Goal: Answer question/provide support: Answer question/provide support

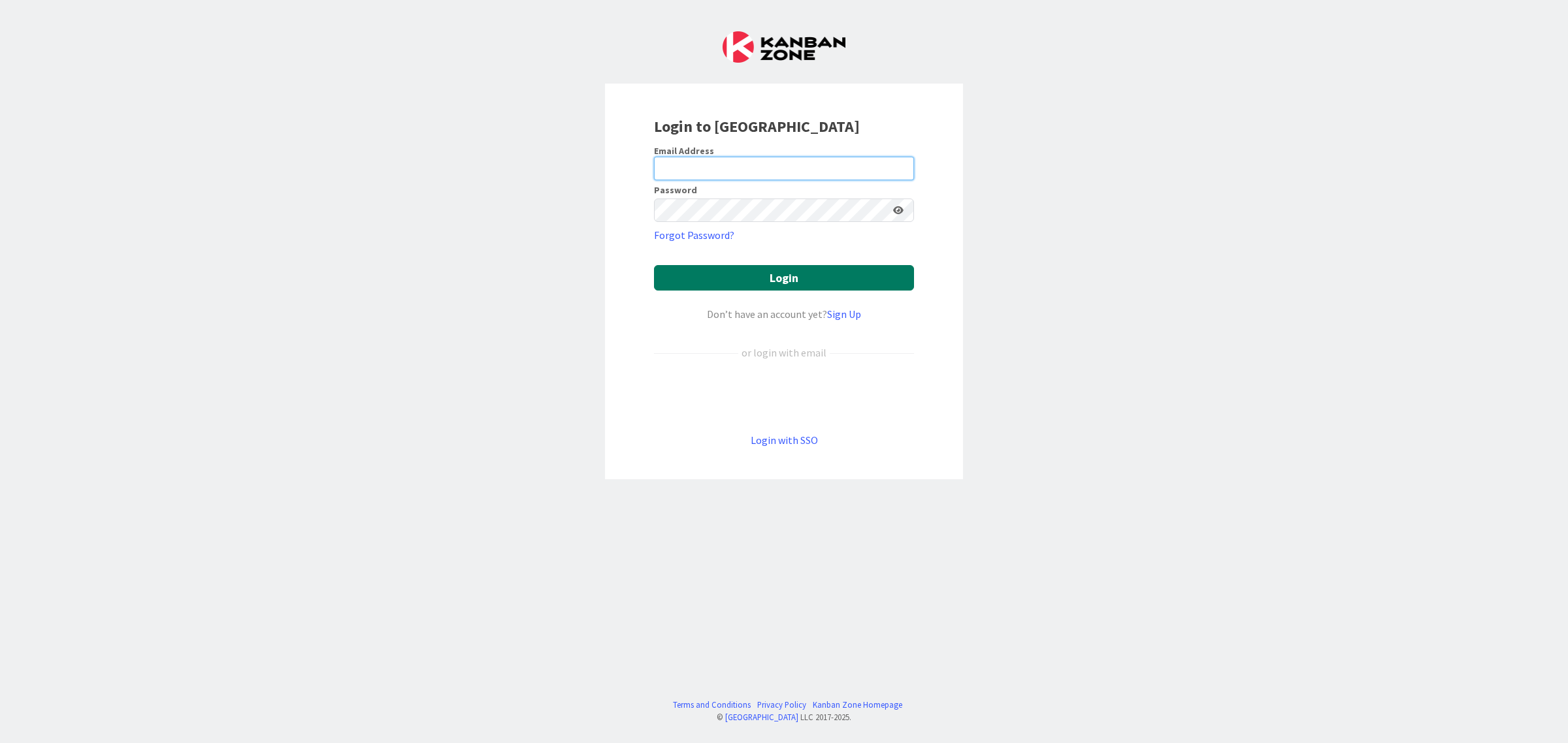
type input "minna.maatta@pandia.fi"
click at [782, 282] on button "Login" at bounding box center [784, 278] width 260 height 26
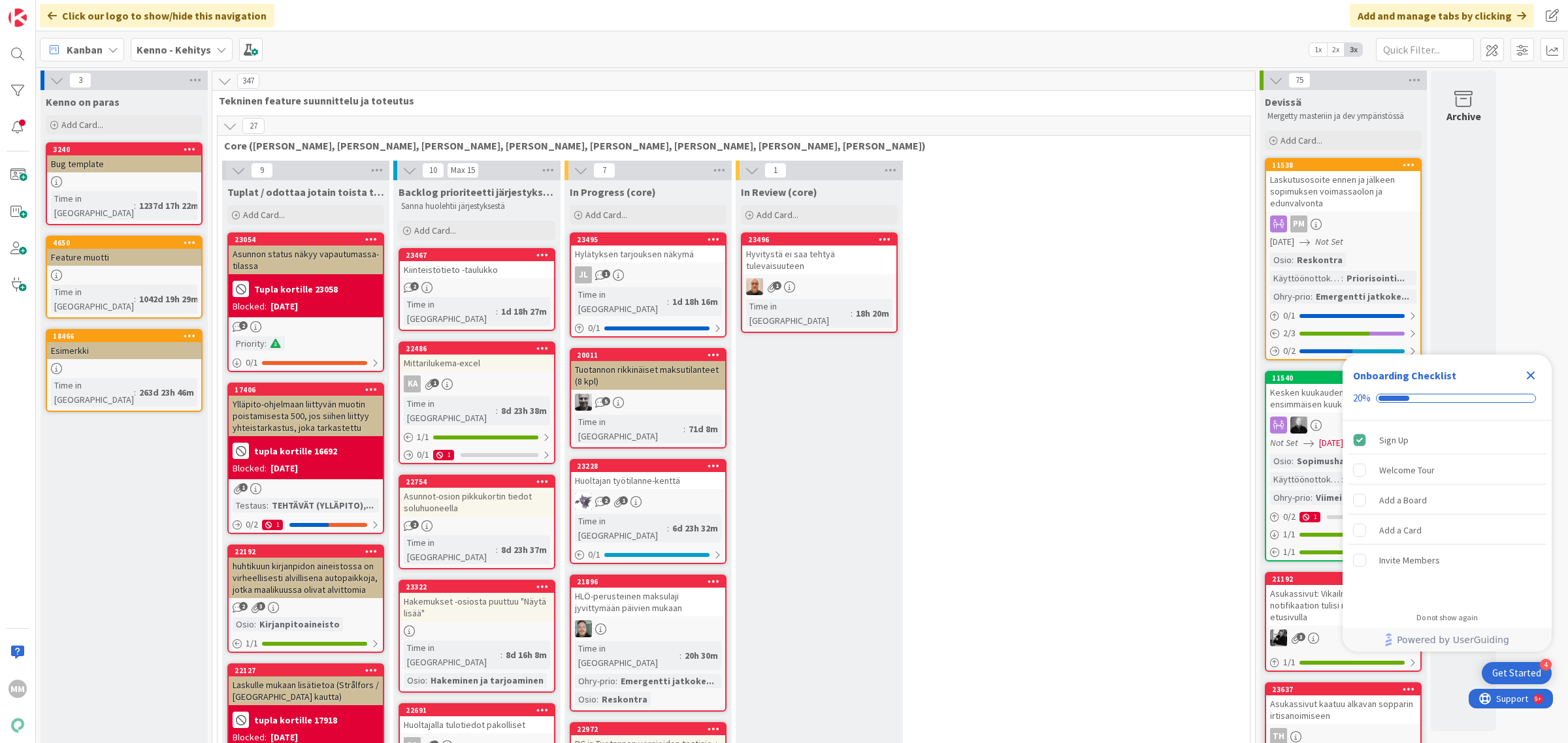
click at [185, 49] on b "Kenno - Kehitys" at bounding box center [174, 49] width 75 height 13
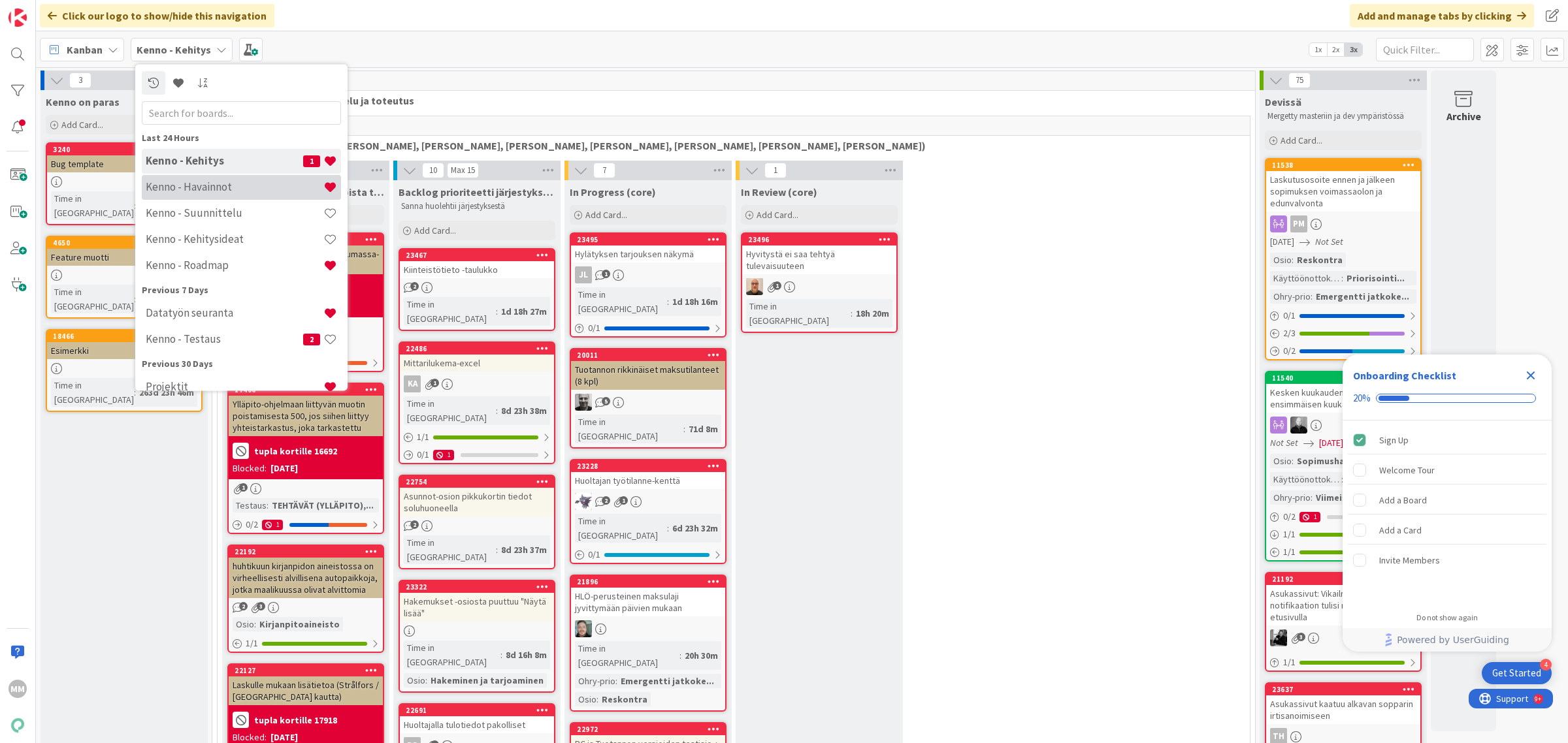
click at [210, 190] on h4 "Kenno - Havainnot" at bounding box center [234, 186] width 177 height 13
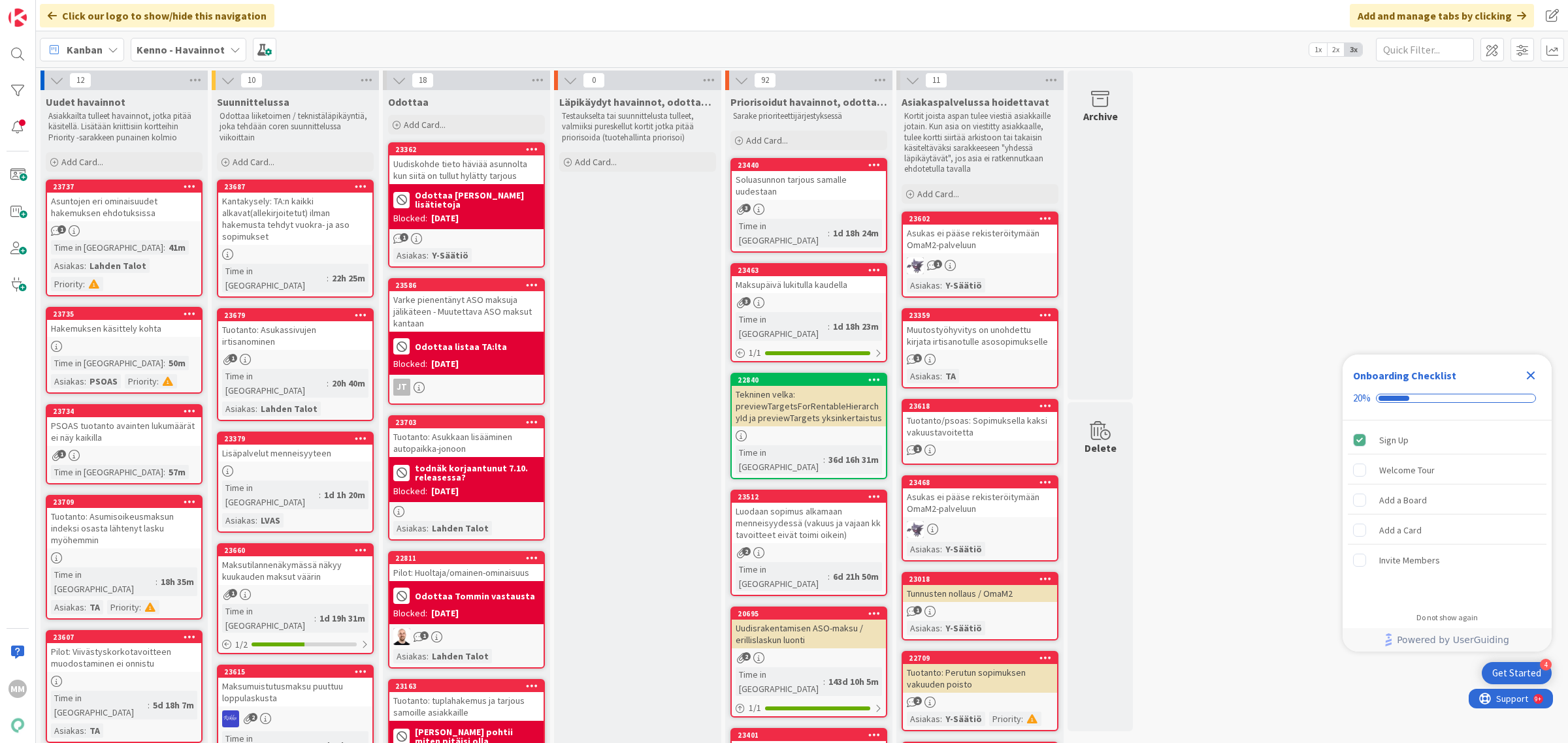
click at [142, 219] on div "Asuntojen eri ominaisuudet hakemuksen ehdotuksissa" at bounding box center [124, 207] width 154 height 29
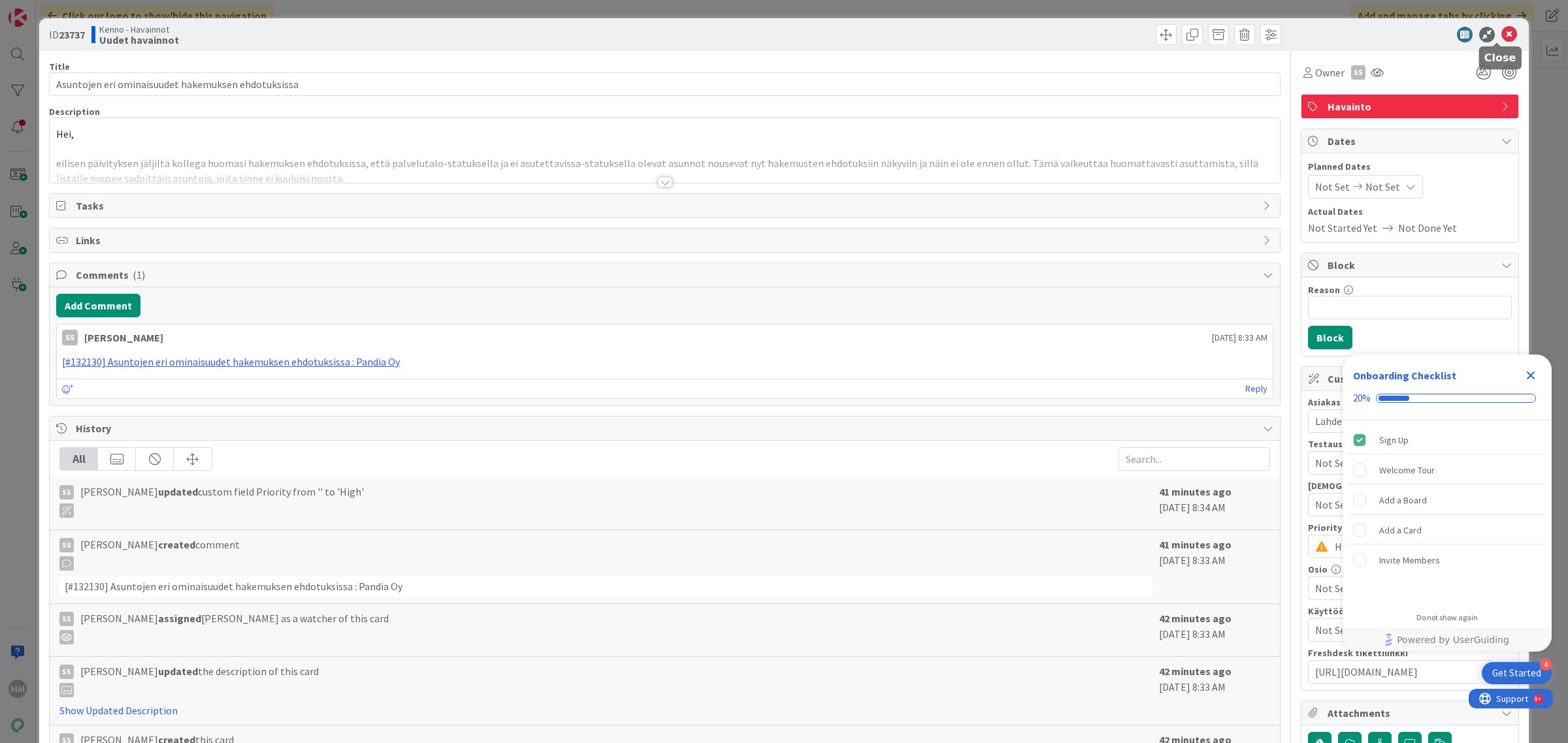
click at [1501, 31] on icon at bounding box center [1509, 35] width 16 height 16
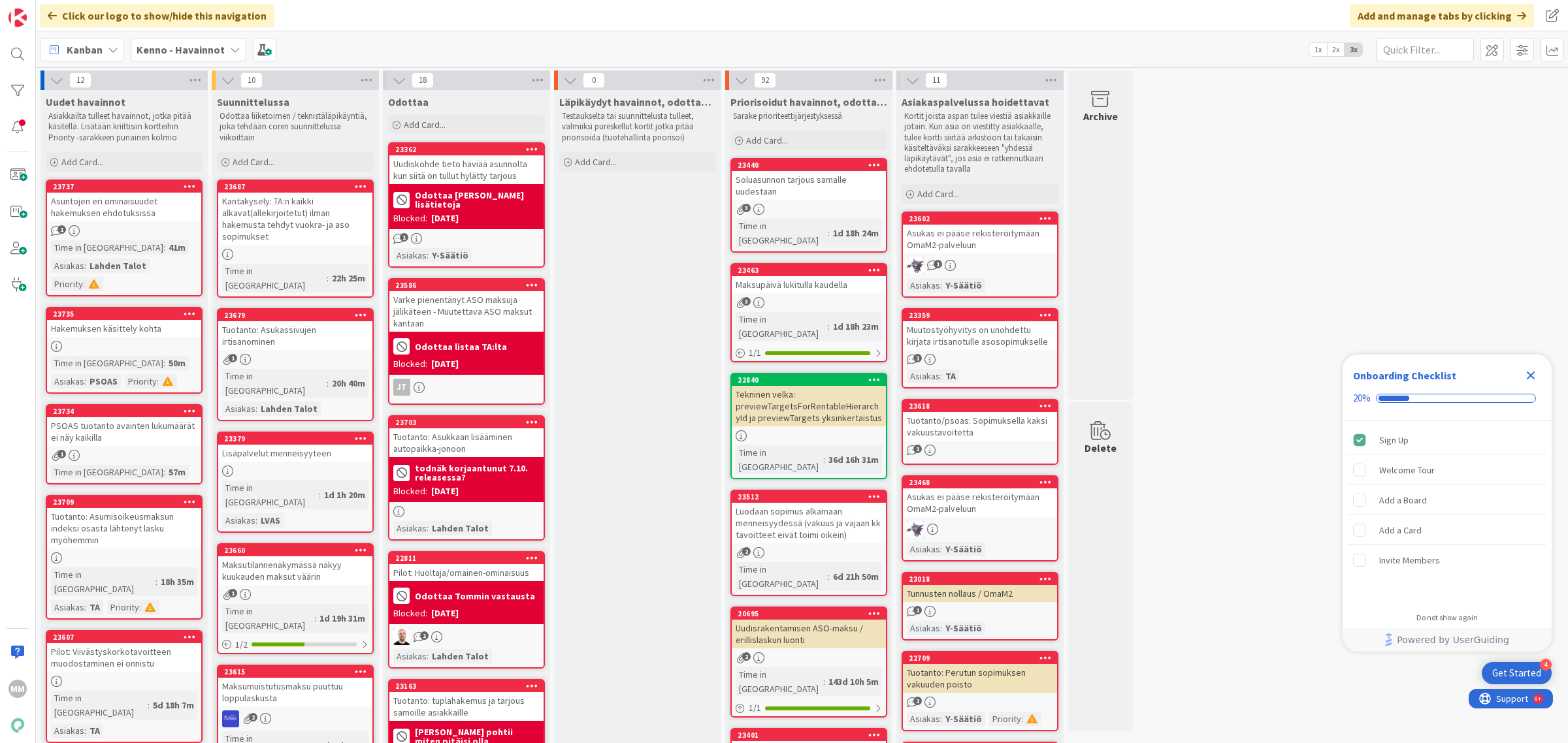
click at [114, 439] on div "PSOAS tuotanto avainten lukumäärät ei näy kaikilla" at bounding box center [124, 431] width 154 height 29
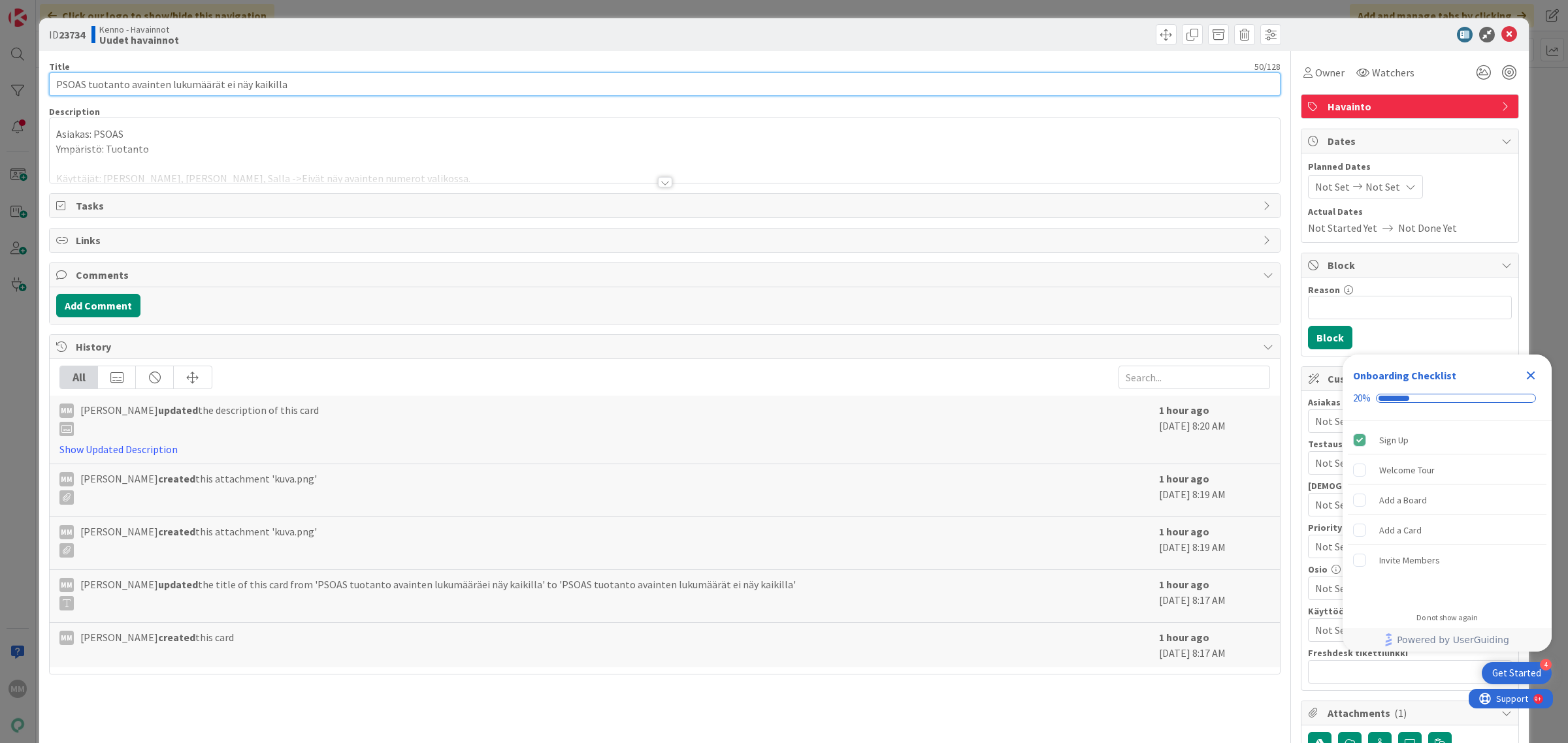
click at [329, 90] on input "PSOAS tuotanto avainten lukumäärät ei näy kaikilla" at bounding box center [665, 84] width 1232 height 23
type input "PSOAS tuotanto avainten lukumäärät ei näy kaikilla (selainongelma)"
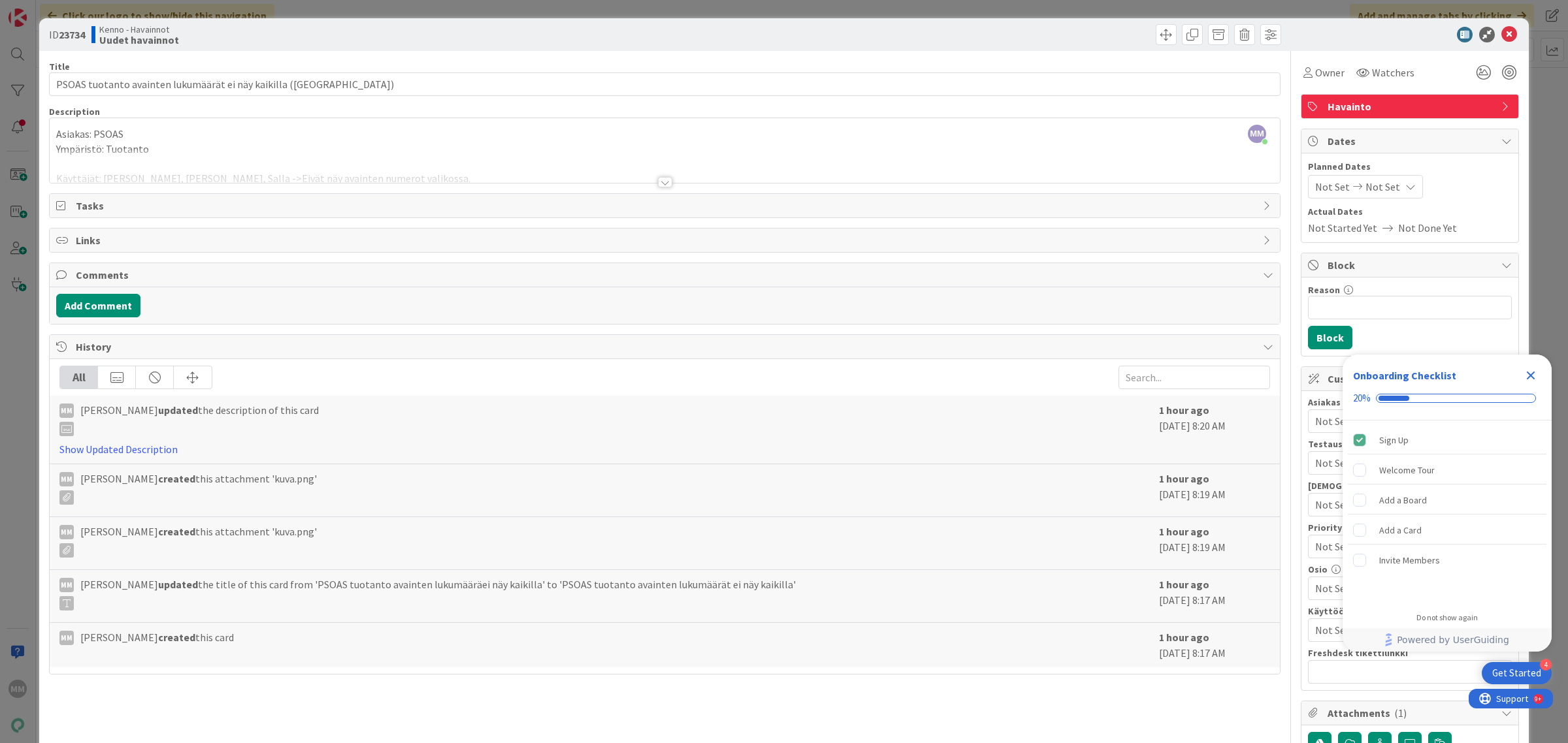
click at [419, 148] on div "Asiakas: PSOAS Ympäristö: Tuotanto Käyttäjät: Emma, Eila, Salla ->Eivät näy ava…" at bounding box center [665, 153] width 1230 height 59
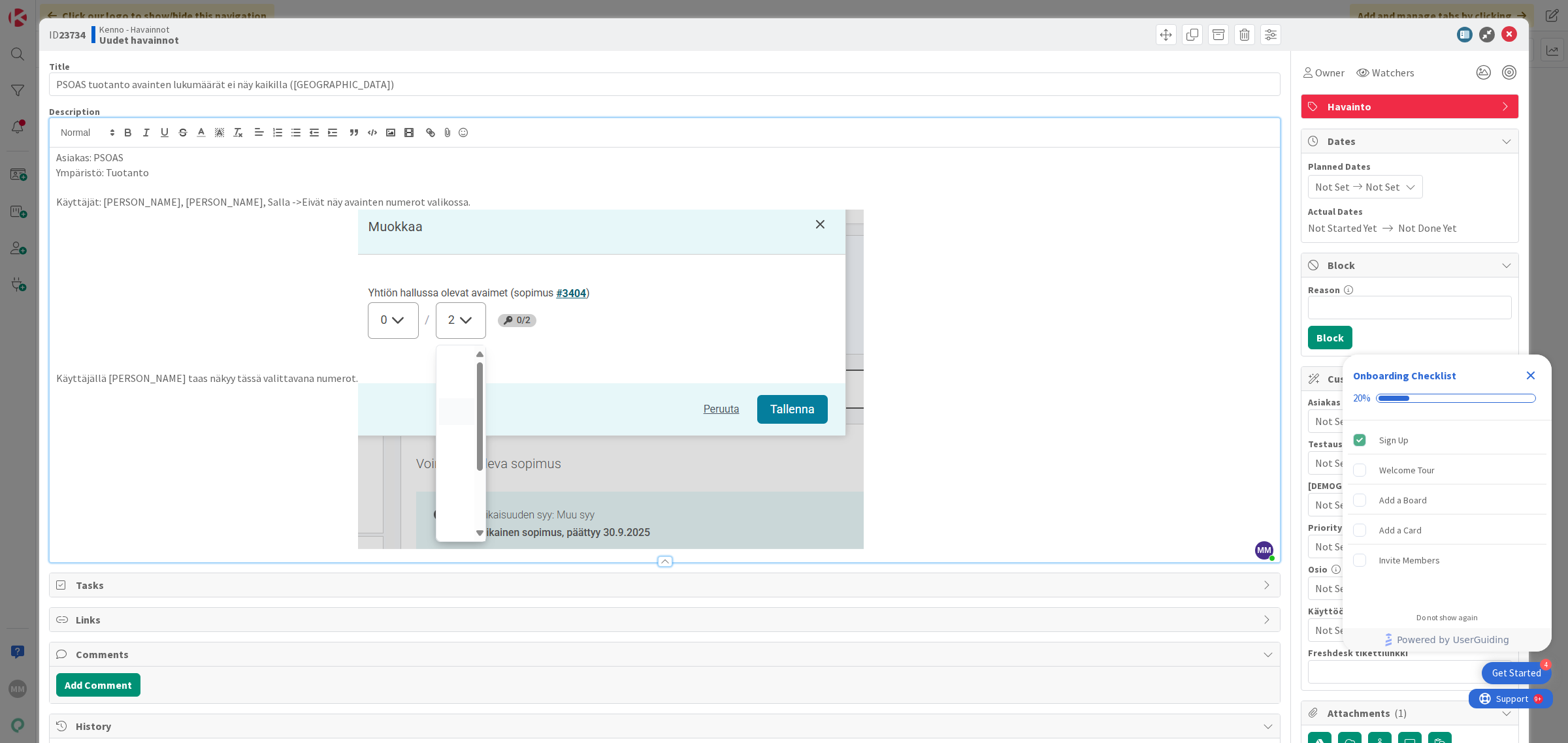
click at [924, 465] on p "Käyttäjällä Marjukka taas näkyy tässä valittavana numerot." at bounding box center [665, 379] width 1218 height 339
click at [308, 378] on p "Käyttäjällä Marjukka taas näkyy tässä valittavana numerot." at bounding box center [665, 379] width 1218 height 339
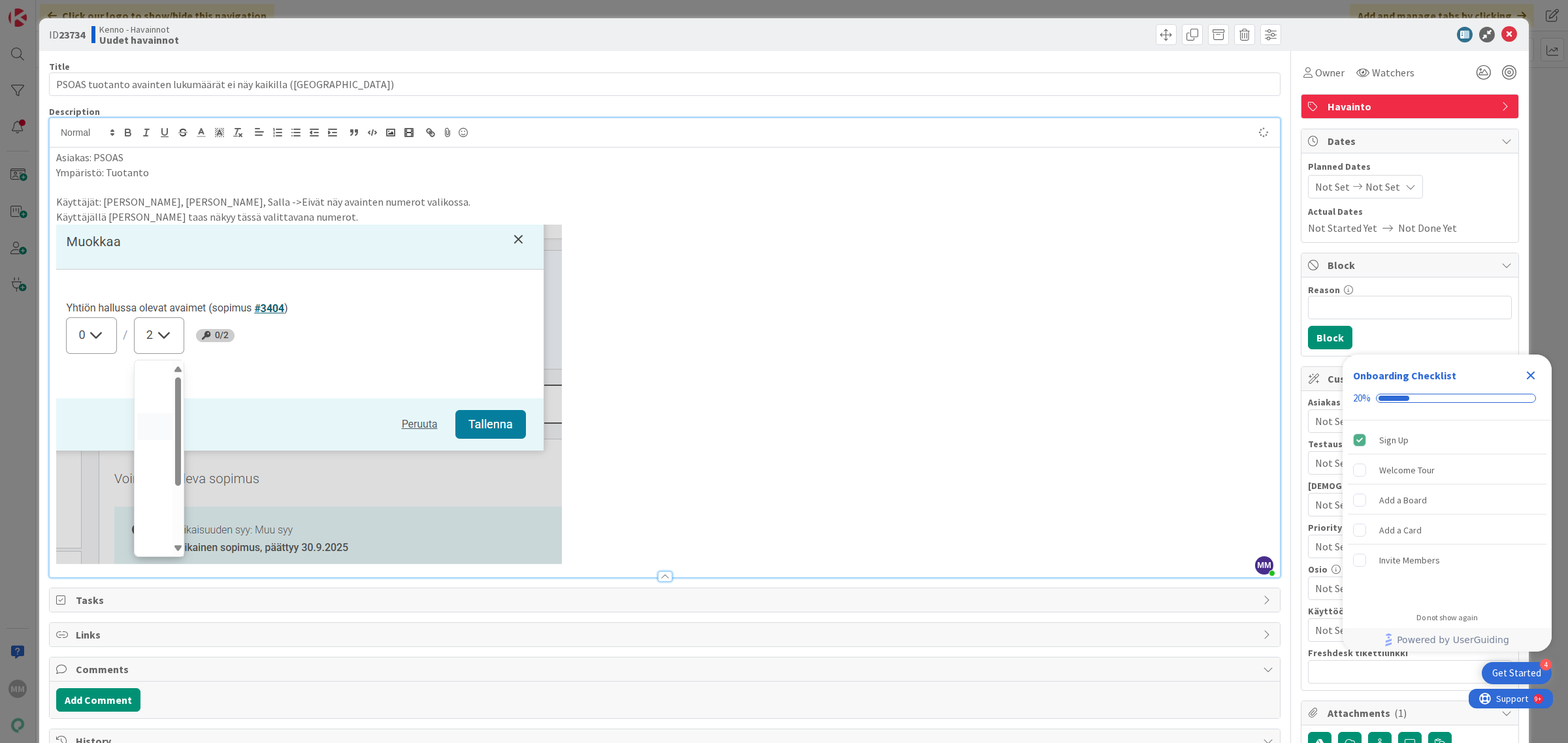
click at [341, 217] on p "Käyttäjällä Marjukka taas näkyy tässä valittavana numerot." at bounding box center [665, 216] width 1218 height 15
click at [383, 196] on p "Käyttäjät: Emma, Eila, Salla ->Eivät näy avainten numerot valikossa." at bounding box center [665, 201] width 1218 height 15
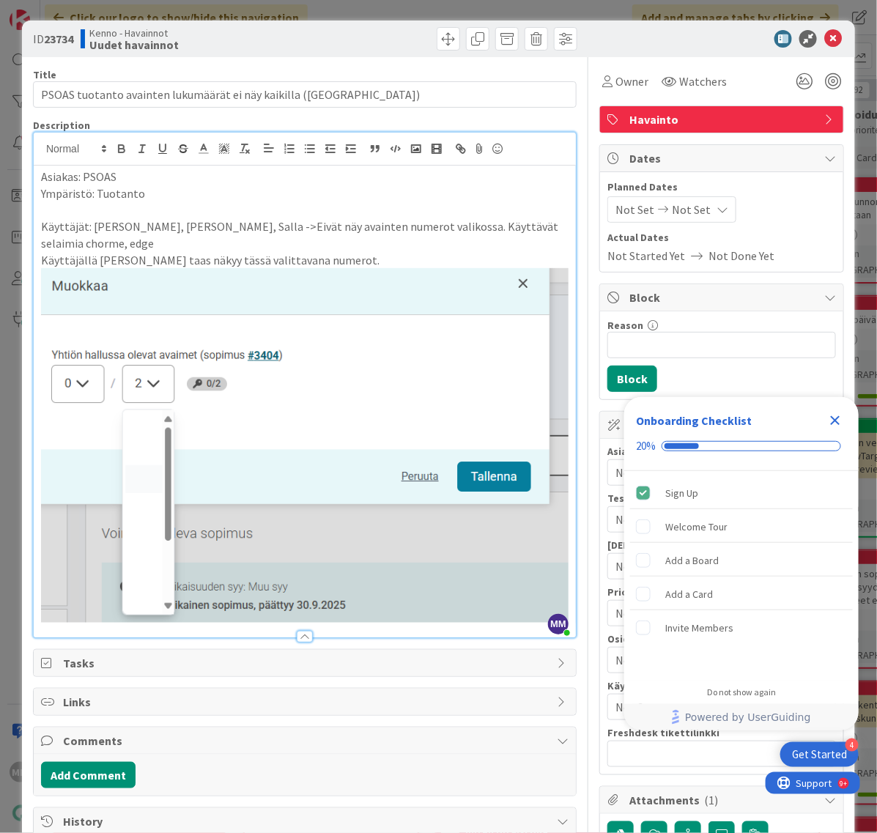
click at [475, 222] on p "Käyttäjät: Emma, Eila, Salla ->Eivät näy avainten numerot valikossa. Käyttävät …" at bounding box center [305, 234] width 528 height 33
click at [839, 419] on icon "Close Checklist" at bounding box center [836, 421] width 10 height 10
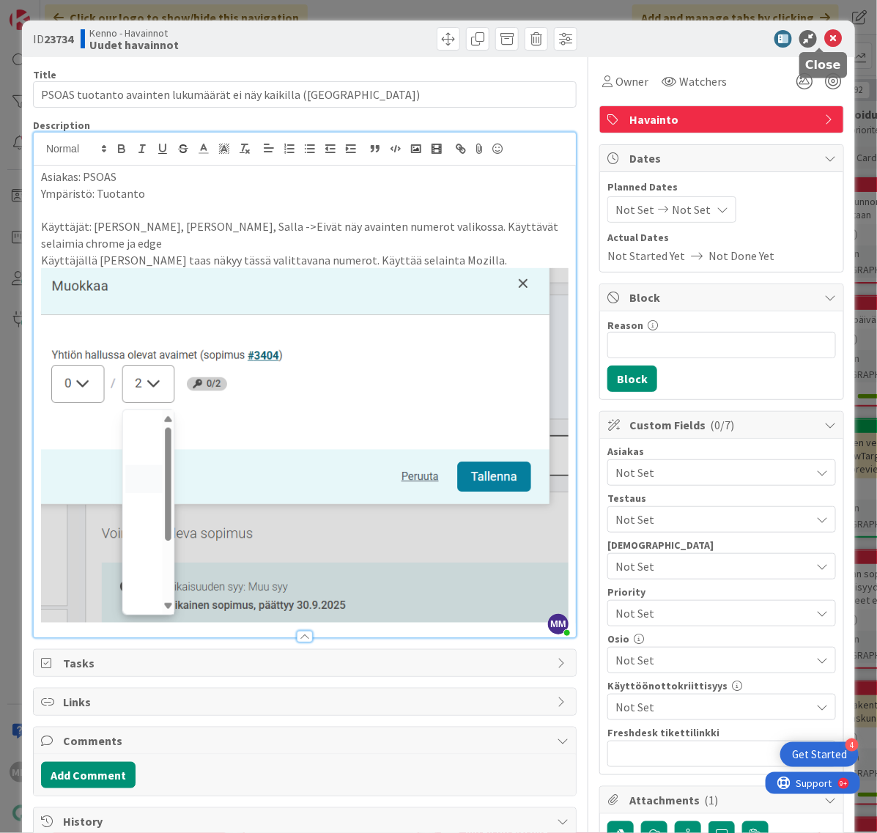
click at [826, 32] on icon at bounding box center [834, 39] width 18 height 18
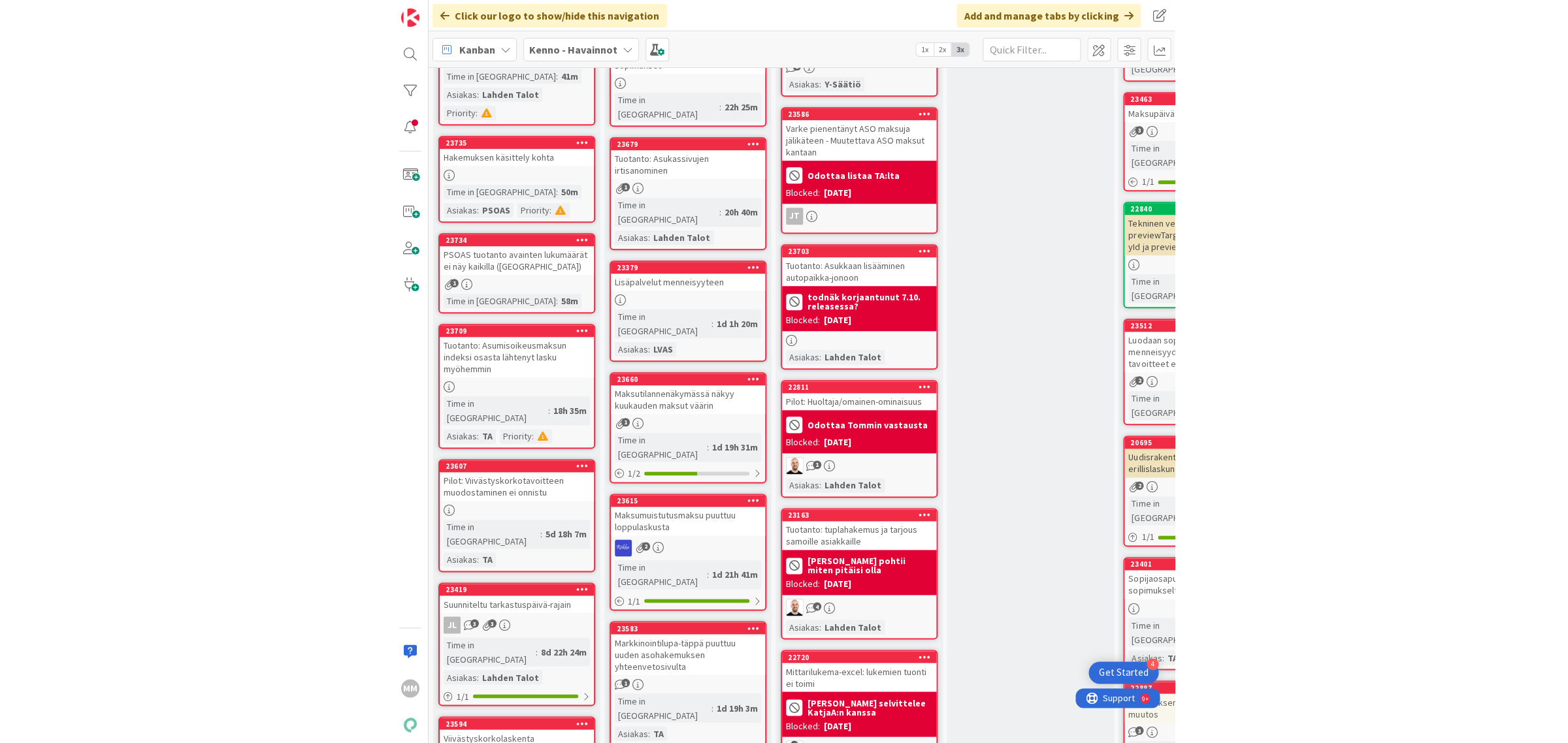
scroll to position [103, 0]
